Goal: Task Accomplishment & Management: Complete application form

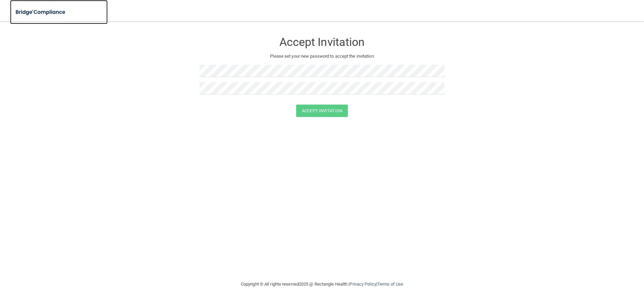
click at [54, 13] on img at bounding box center [41, 12] width 62 height 14
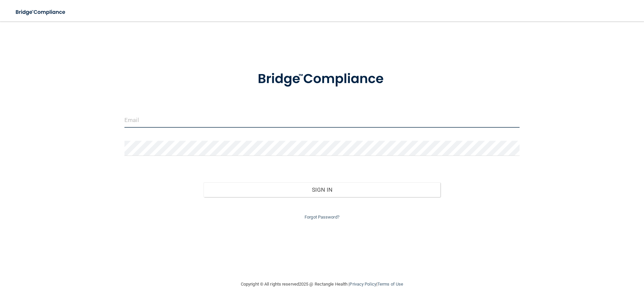
click at [159, 116] on input "email" at bounding box center [322, 120] width 395 height 15
type input "[EMAIL_ADDRESS][DOMAIN_NAME]"
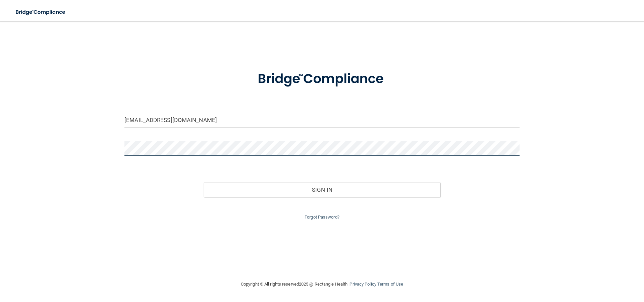
click at [204, 183] on button "Sign In" at bounding box center [322, 190] width 237 height 15
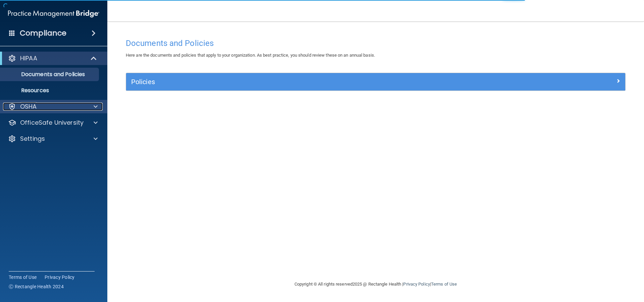
click at [41, 109] on div "OSHA" at bounding box center [44, 107] width 83 height 8
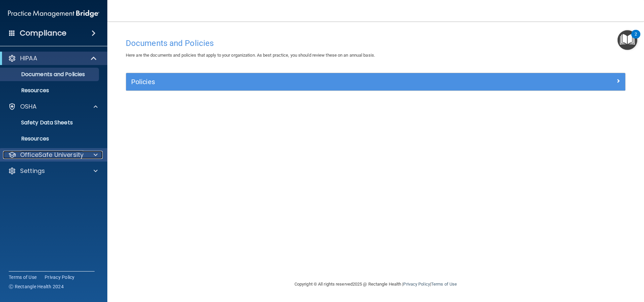
click at [54, 158] on p "OfficeSafe University" at bounding box center [51, 155] width 63 height 8
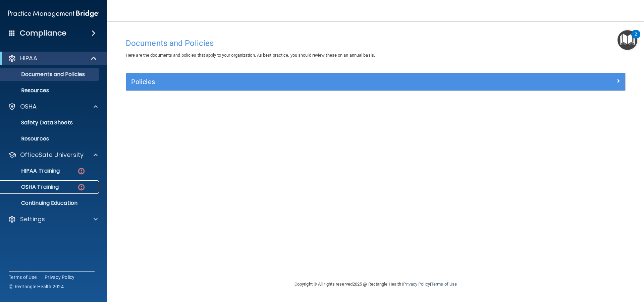
click at [57, 185] on p "OSHA Training" at bounding box center [31, 187] width 54 height 7
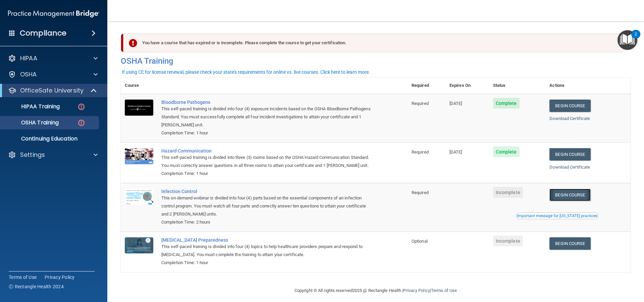
click at [563, 201] on link "Begin Course" at bounding box center [570, 195] width 41 height 12
click at [52, 104] on p "HIPAA Training" at bounding box center [31, 106] width 55 height 7
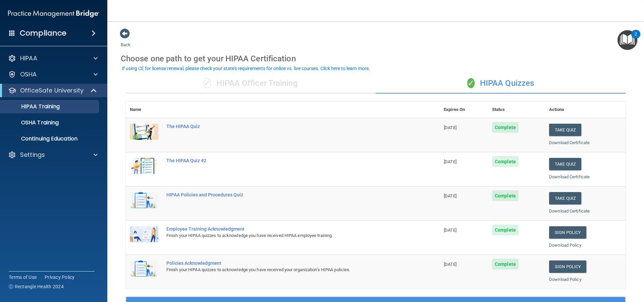
click at [80, 13] on img at bounding box center [53, 13] width 91 height 13
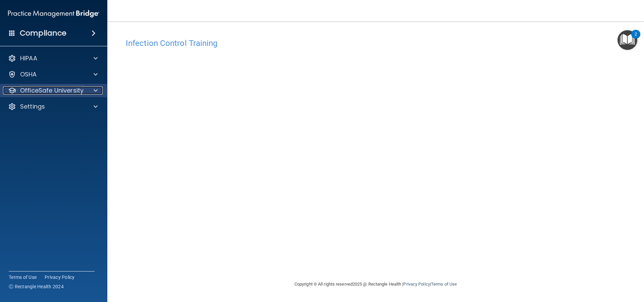
click at [43, 91] on p "OfficeSafe University" at bounding box center [51, 91] width 63 height 8
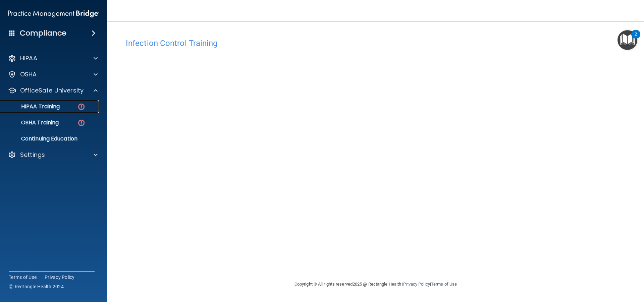
click at [56, 108] on p "HIPAA Training" at bounding box center [31, 106] width 55 height 7
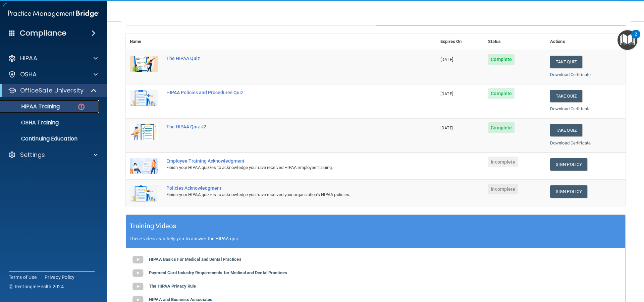
scroll to position [101, 0]
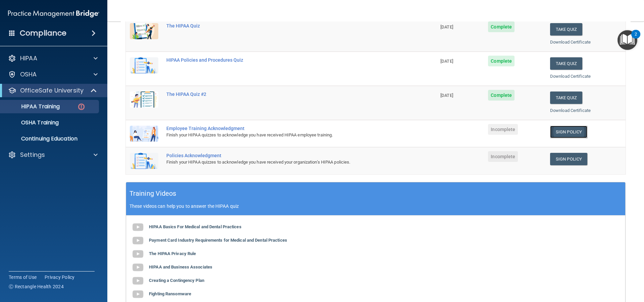
click at [562, 135] on link "Sign Policy" at bounding box center [568, 132] width 37 height 12
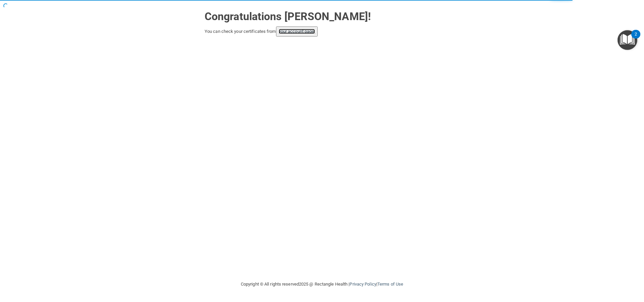
click at [295, 32] on link "your account page!" at bounding box center [297, 31] width 37 height 5
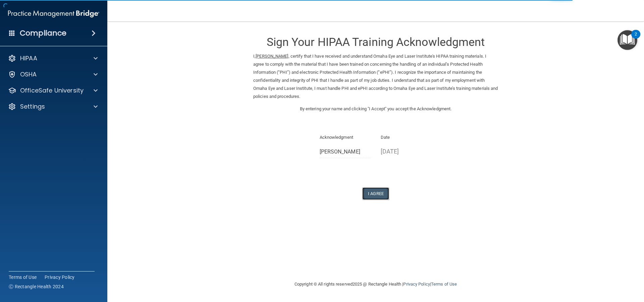
click at [374, 196] on button "I Agree" at bounding box center [375, 194] width 27 height 12
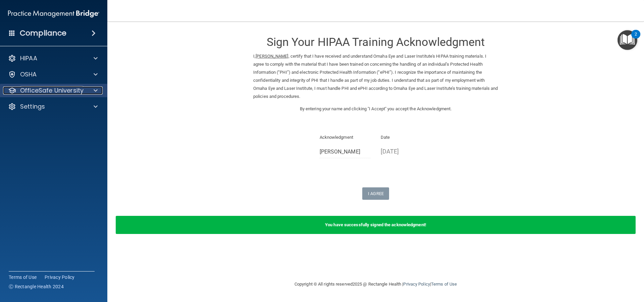
click at [60, 90] on p "OfficeSafe University" at bounding box center [51, 91] width 63 height 8
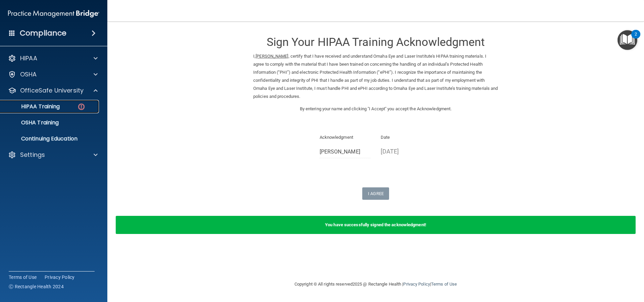
click at [59, 106] on p "HIPAA Training" at bounding box center [31, 106] width 55 height 7
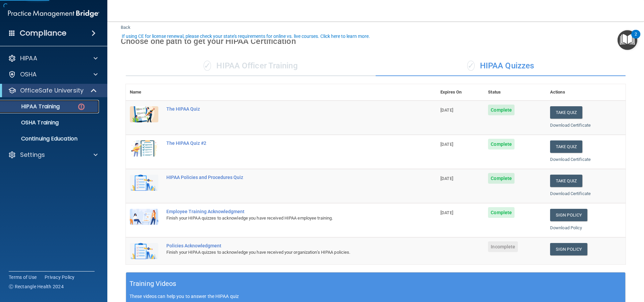
scroll to position [34, 0]
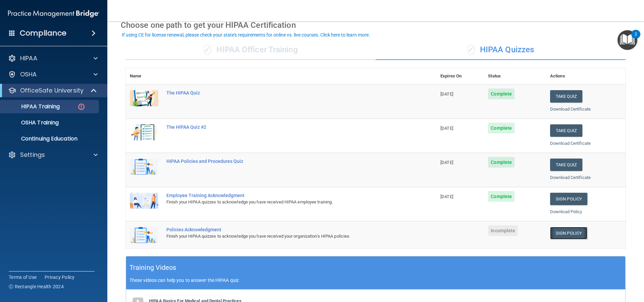
click at [557, 233] on link "Sign Policy" at bounding box center [568, 233] width 37 height 12
click at [563, 235] on link "Sign Policy" at bounding box center [568, 233] width 37 height 12
click at [570, 236] on link "Sign Policy" at bounding box center [568, 233] width 37 height 12
click at [566, 234] on link "Sign Policy" at bounding box center [568, 233] width 37 height 12
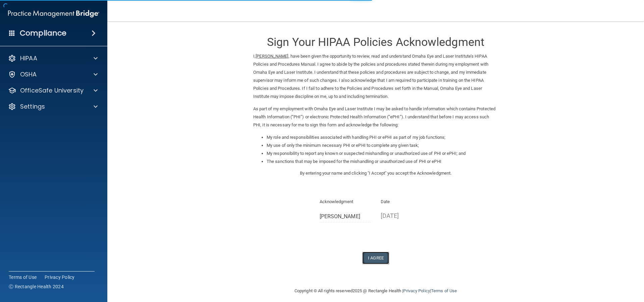
click at [375, 261] on button "I Agree" at bounding box center [375, 258] width 27 height 12
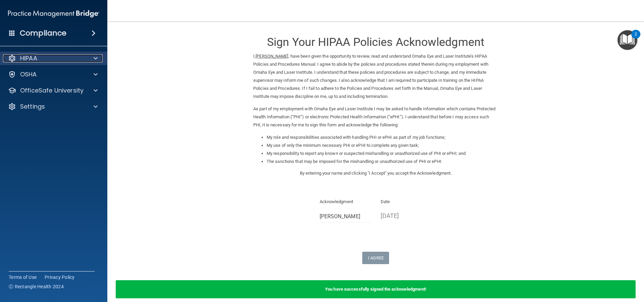
click at [42, 61] on div "HIPAA" at bounding box center [44, 58] width 83 height 8
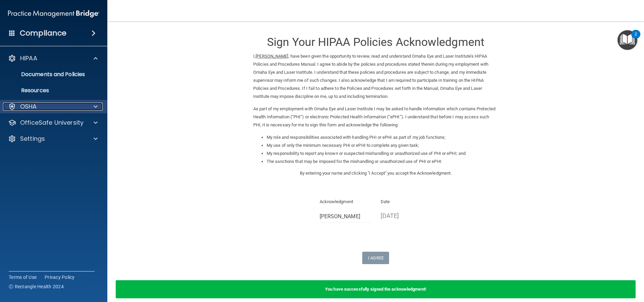
click at [35, 108] on p "OSHA" at bounding box center [28, 107] width 17 height 8
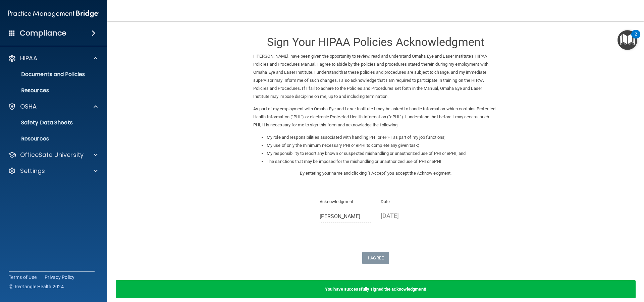
click at [171, 121] on form "Sign Your HIPAA Policies Acknowledgment I, Angela Brown , have been given the o…" at bounding box center [376, 167] width 510 height 279
click at [52, 153] on p "OfficeSafe University" at bounding box center [51, 155] width 63 height 8
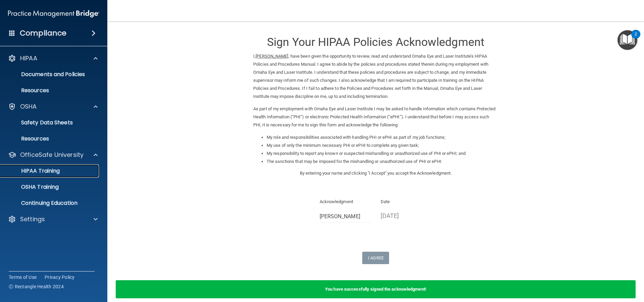
click at [42, 175] on p "HIPAA Training" at bounding box center [31, 171] width 55 height 7
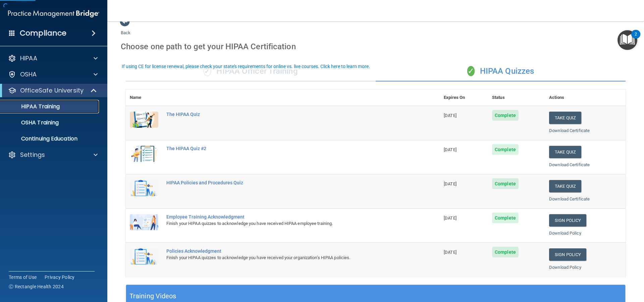
scroll to position [34, 0]
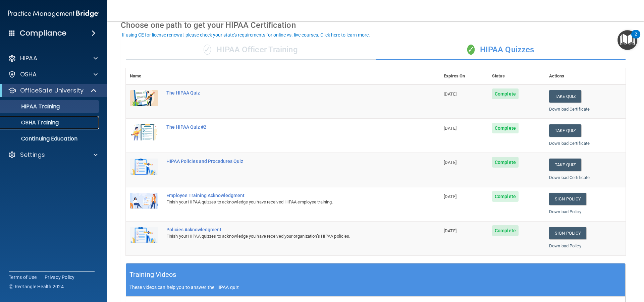
click at [52, 121] on p "OSHA Training" at bounding box center [31, 122] width 54 height 7
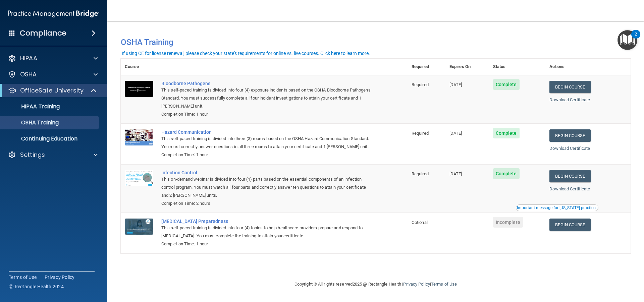
click at [57, 33] on h4 "Compliance" at bounding box center [43, 33] width 47 height 9
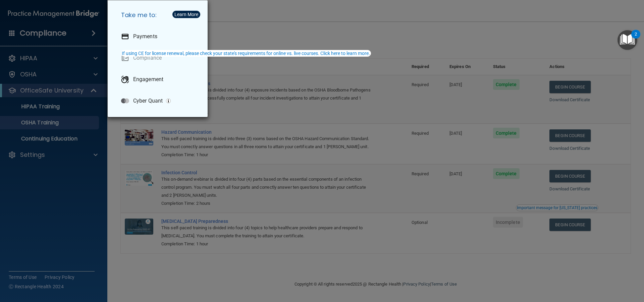
click at [218, 27] on div "Take me to: Payments Compliance Engagement Cyber Quant" at bounding box center [322, 151] width 644 height 302
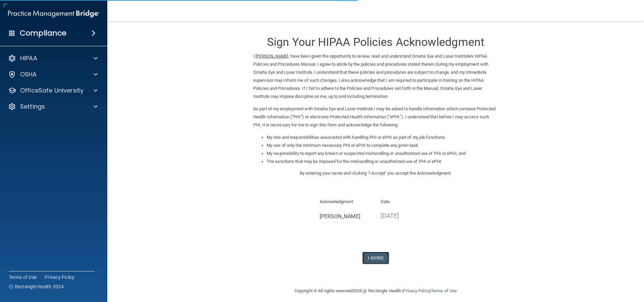
click at [376, 258] on button "I Agree" at bounding box center [375, 258] width 27 height 12
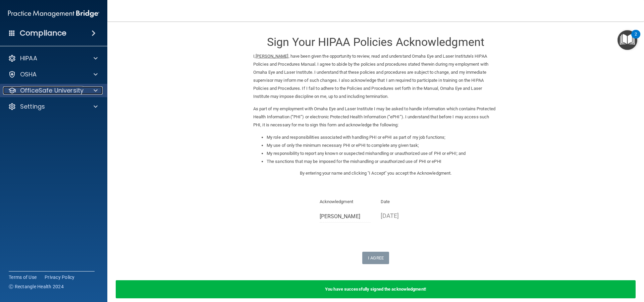
click at [63, 91] on p "OfficeSafe University" at bounding box center [51, 91] width 63 height 8
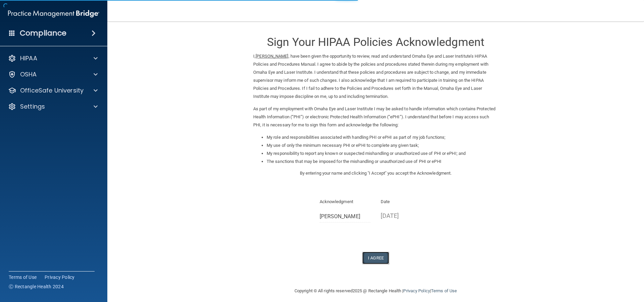
click at [371, 259] on button "I Agree" at bounding box center [375, 258] width 27 height 12
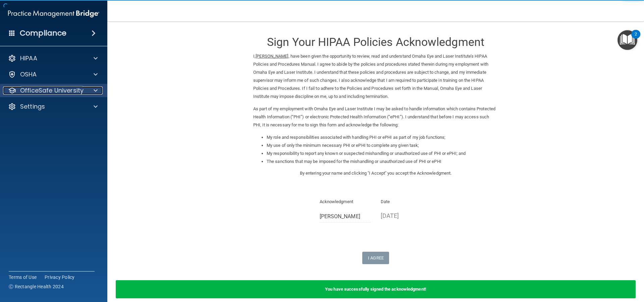
click at [55, 94] on p "OfficeSafe University" at bounding box center [51, 91] width 63 height 8
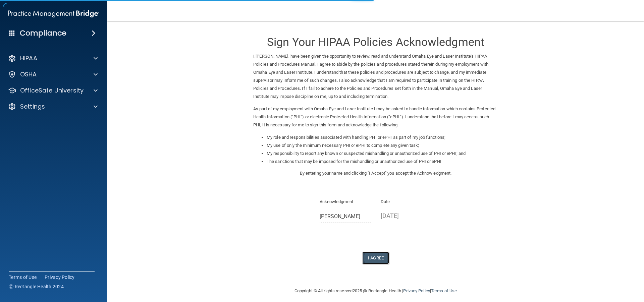
click at [374, 259] on button "I Agree" at bounding box center [375, 258] width 27 height 12
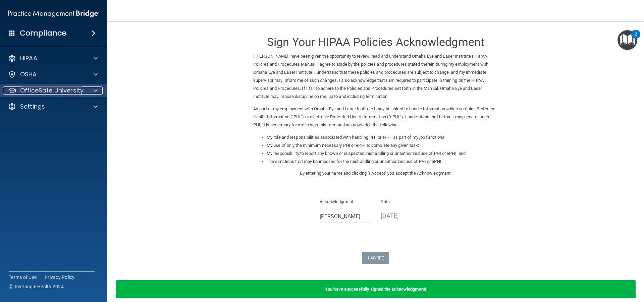
click at [58, 89] on p "OfficeSafe University" at bounding box center [51, 91] width 63 height 8
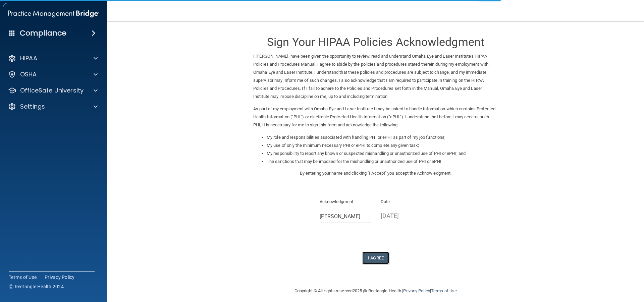
click at [370, 259] on button "I Agree" at bounding box center [375, 258] width 27 height 12
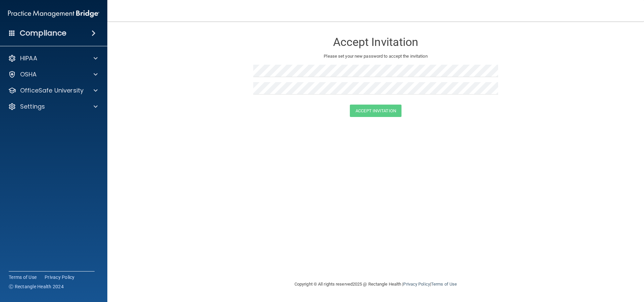
click at [90, 14] on img at bounding box center [53, 13] width 91 height 13
click at [155, 138] on div "Accept Invitation Please set your new password to accept the invitation Accept …" at bounding box center [376, 151] width 510 height 246
click at [78, 33] on div "Compliance" at bounding box center [53, 33] width 107 height 15
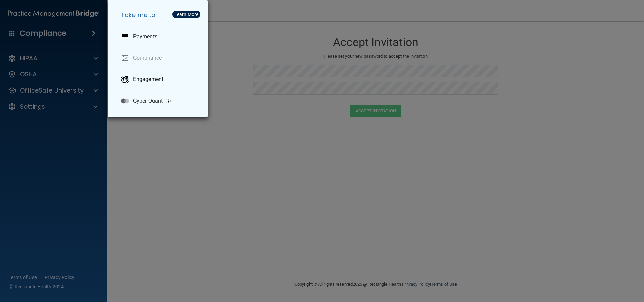
click at [235, 130] on div "Take me to: Payments Compliance Engagement Cyber Quant" at bounding box center [322, 151] width 644 height 302
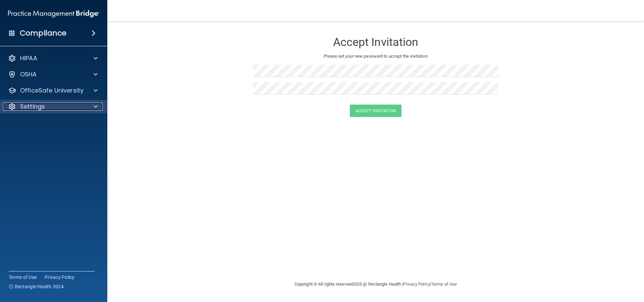
click at [72, 106] on div "Settings" at bounding box center [44, 107] width 83 height 8
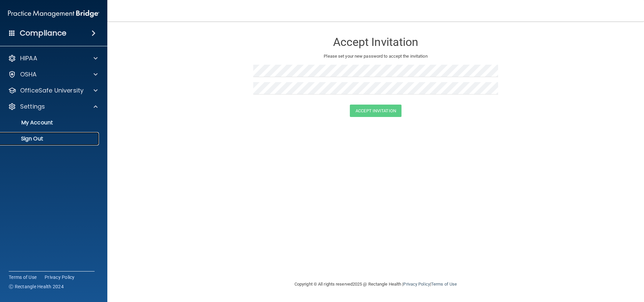
click at [50, 138] on p "Sign Out" at bounding box center [50, 139] width 92 height 7
